Goal: Submit feedback/report problem: Complete application form

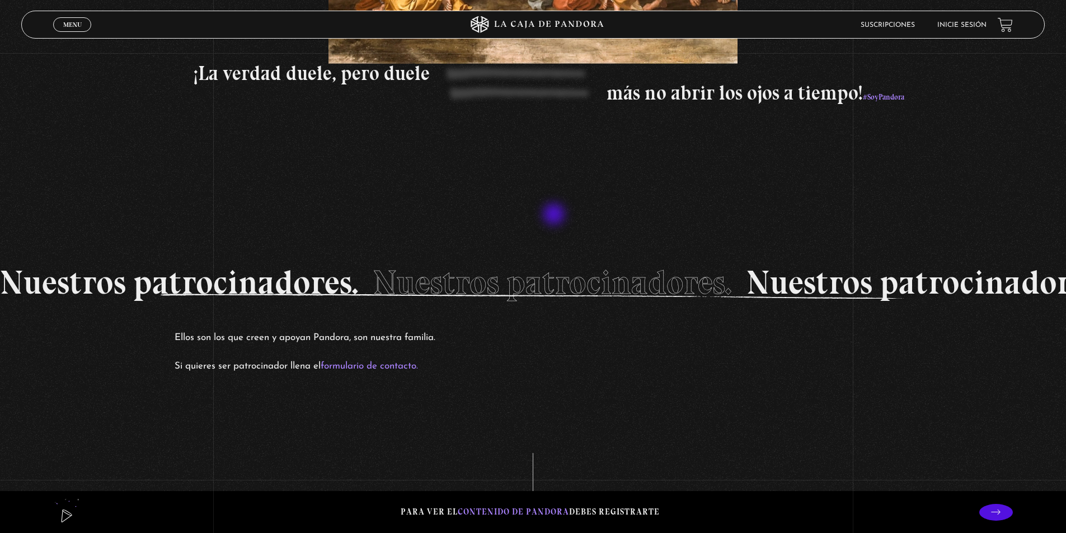
scroll to position [2251, 0]
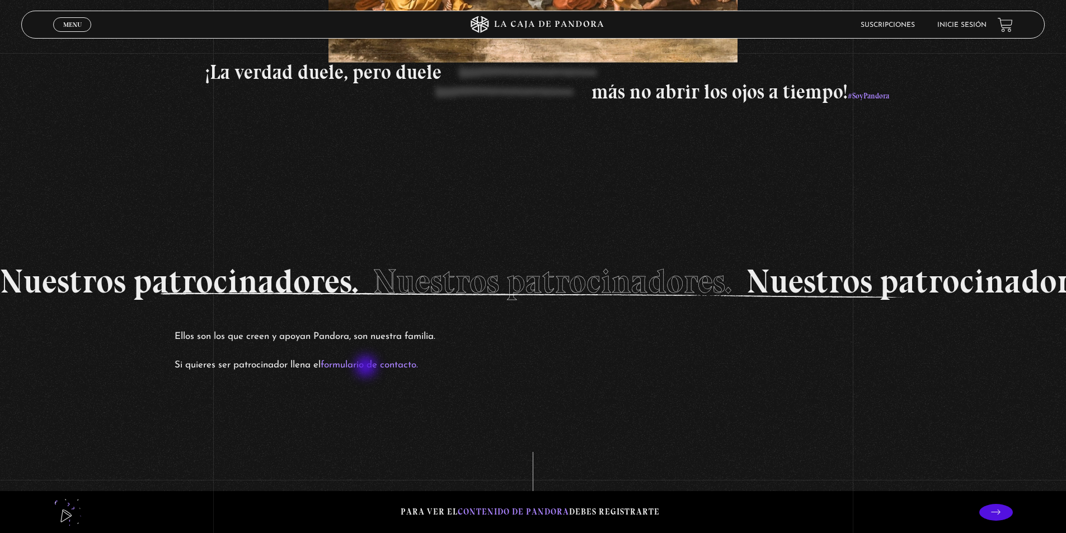
click at [367, 368] on link "formulario de contacto." at bounding box center [369, 365] width 97 height 10
click at [898, 24] on link "Suscripciones" at bounding box center [888, 25] width 54 height 7
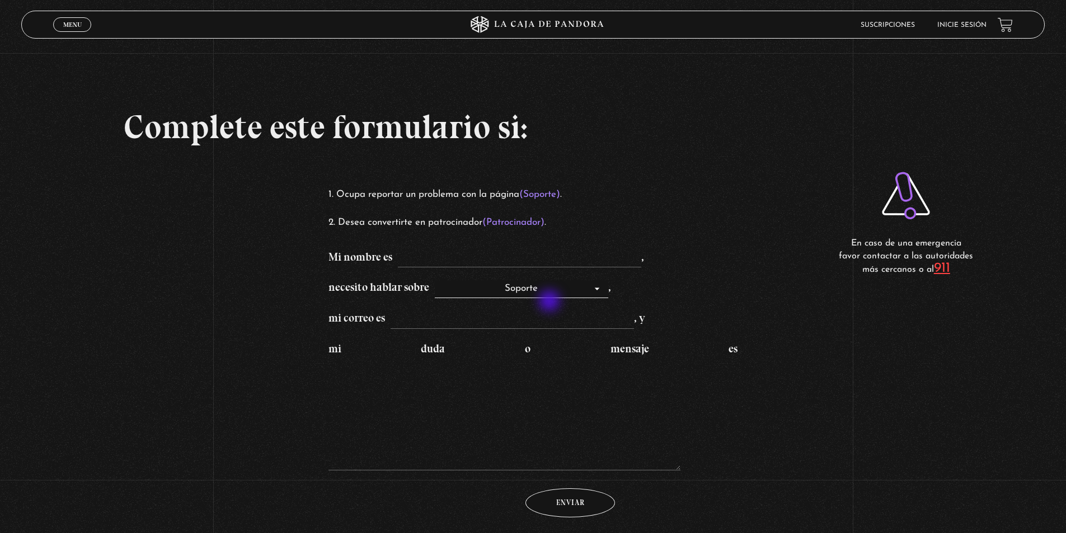
click at [551, 298] on select "Soporte Patrocinadores" at bounding box center [521, 289] width 173 height 18
select select "Patrocinadores"
click at [441, 280] on select "Soporte Patrocinadores" at bounding box center [521, 289] width 173 height 18
click at [528, 321] on input "mi correo es , y" at bounding box center [512, 320] width 243 height 18
click at [478, 250] on span "El campo es obligatorio." at bounding box center [412, 247] width 168 height 17
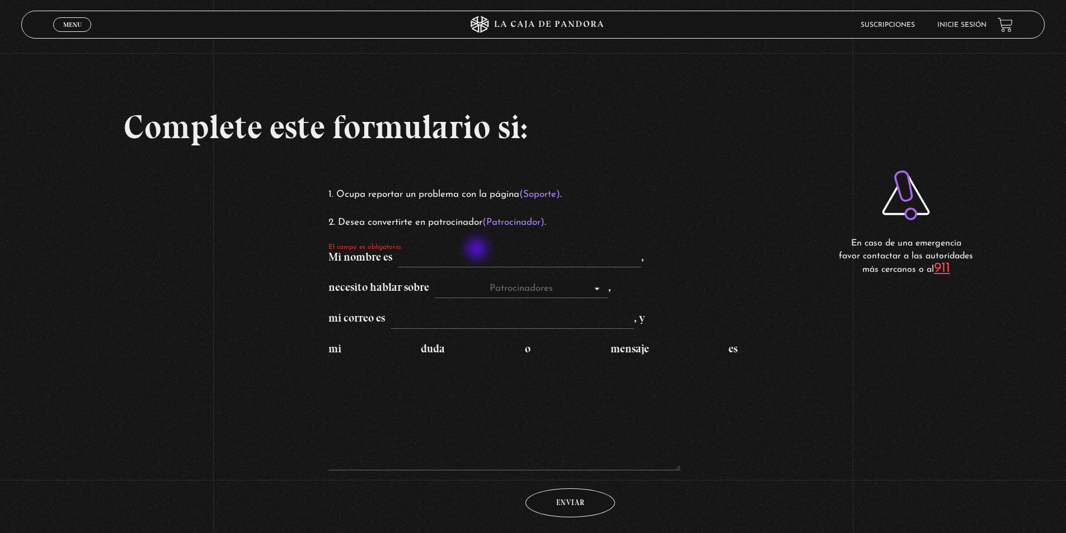
click at [478, 250] on input "Mi nombre es El campo es obligatorio. ," at bounding box center [519, 259] width 243 height 18
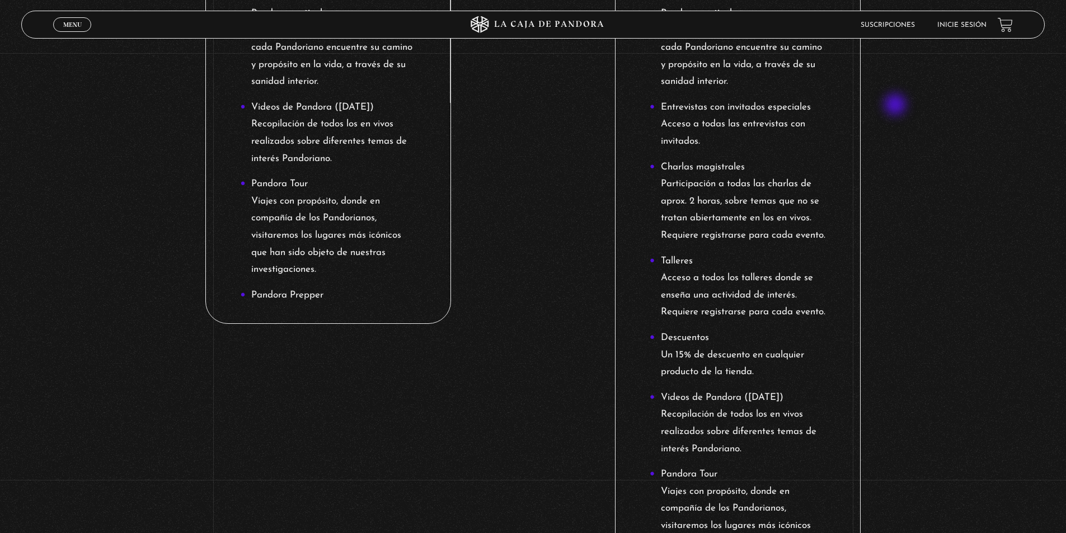
scroll to position [727, 0]
